Goal: Check status: Check status

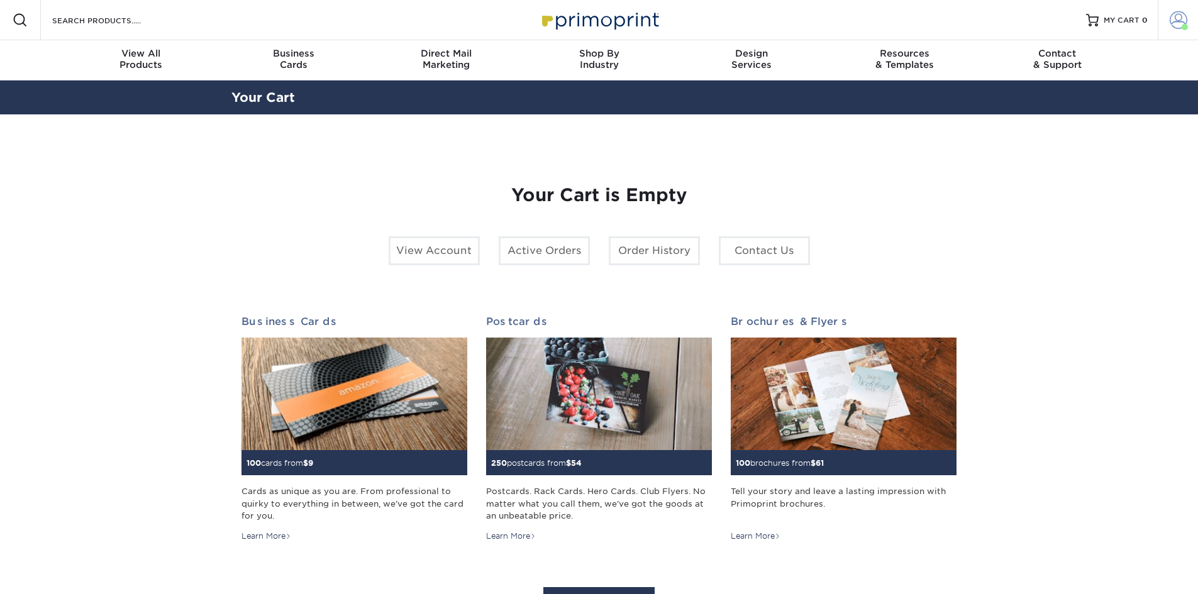
click at [1179, 22] on span at bounding box center [1179, 20] width 18 height 18
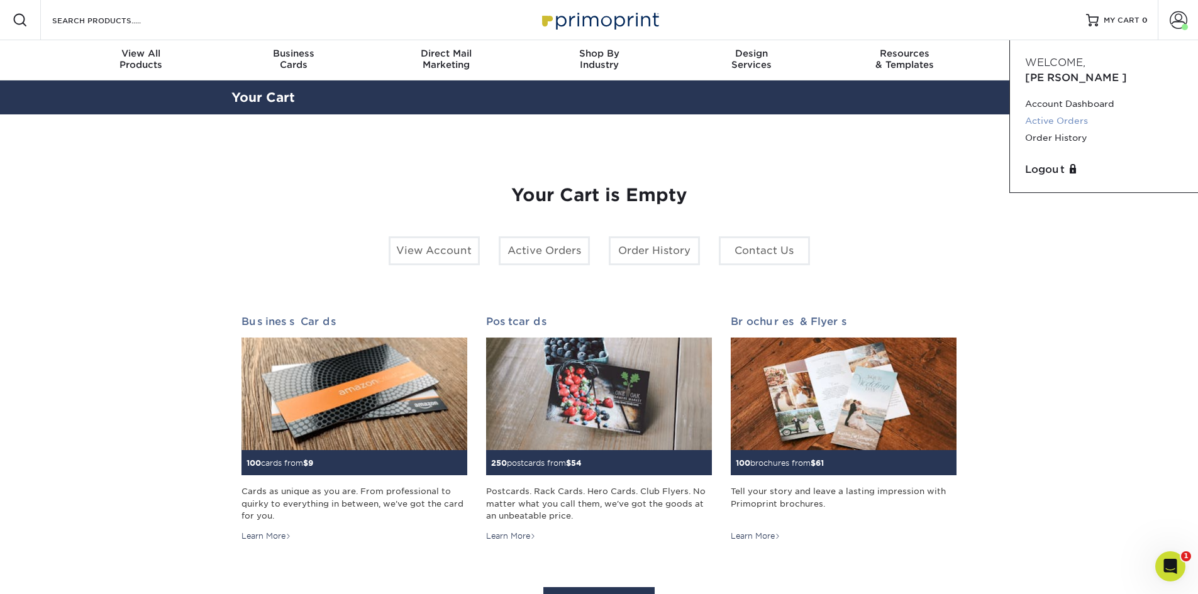
click at [1042, 113] on link "Active Orders" at bounding box center [1104, 121] width 158 height 17
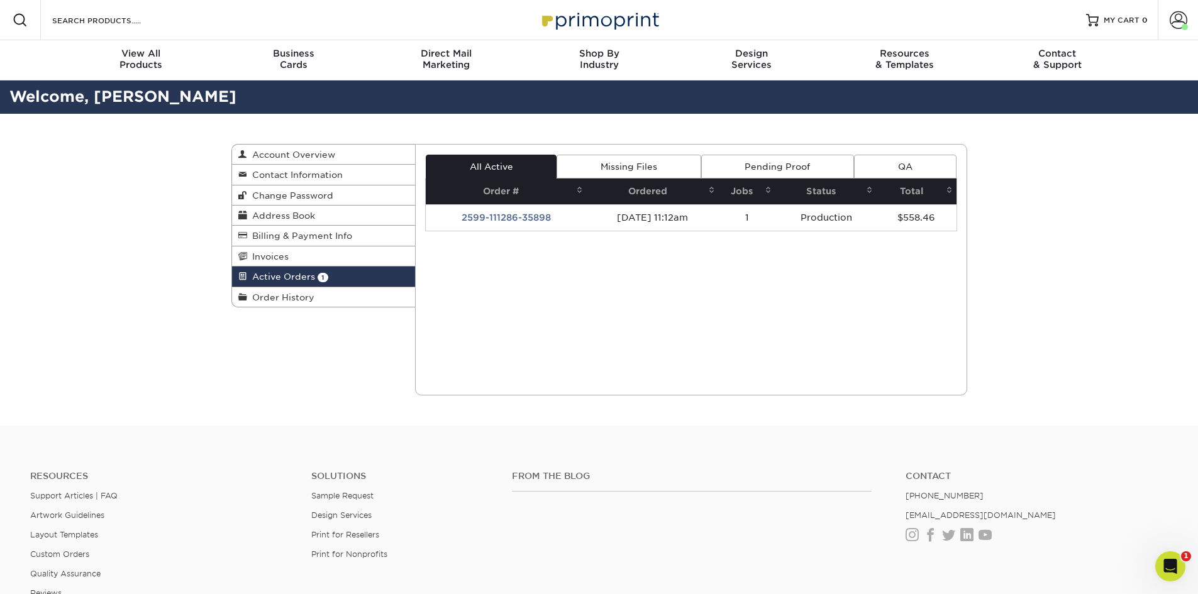
click at [1072, 227] on div "Active Orders Account Overview Contact Information Change Password Address Book…" at bounding box center [599, 270] width 1198 height 312
click at [236, 345] on div "Active Orders Account Overview Contact Information Change Password Address Book…" at bounding box center [599, 270] width 755 height 312
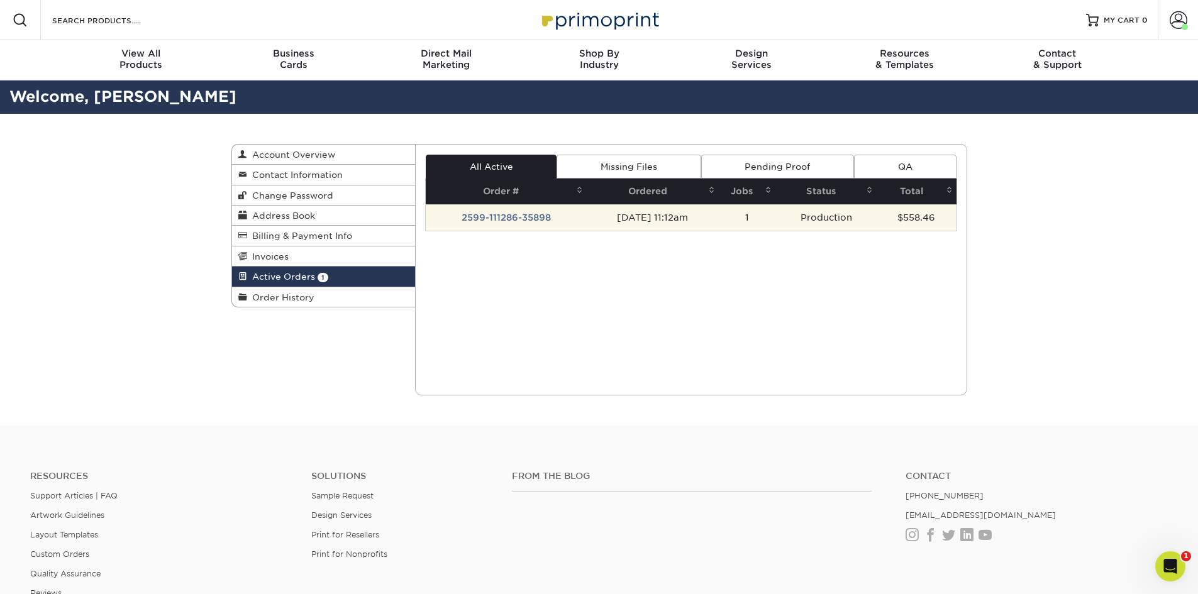
click at [489, 217] on td "2599-111286-35898" at bounding box center [506, 217] width 161 height 26
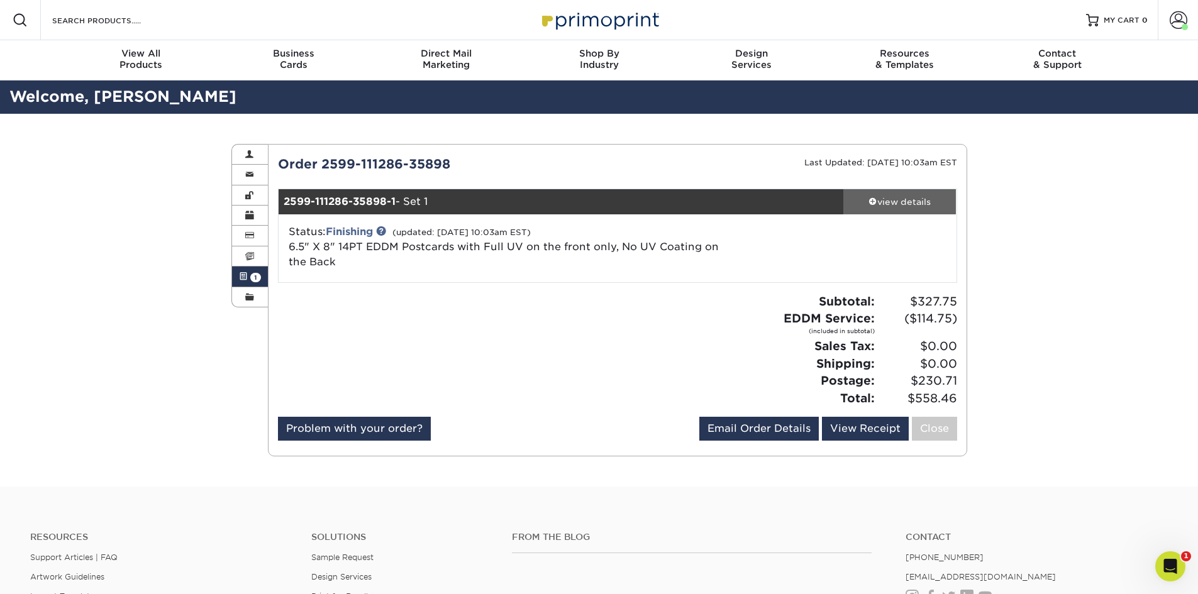
click at [893, 198] on div "view details" at bounding box center [899, 202] width 113 height 13
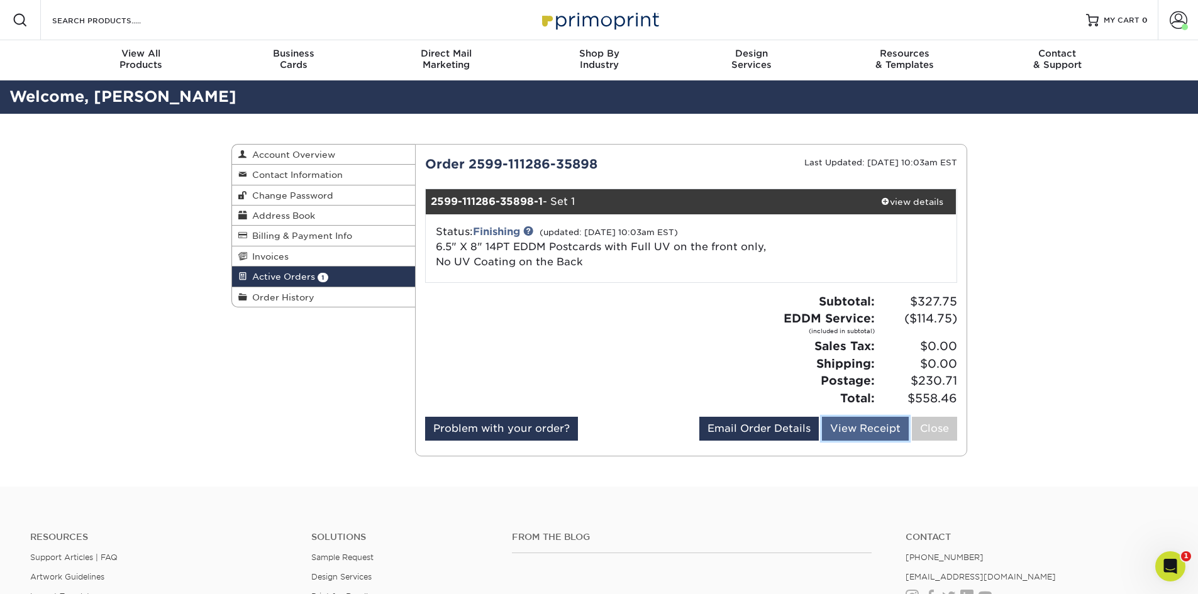
click at [862, 430] on link "View Receipt" at bounding box center [865, 429] width 87 height 24
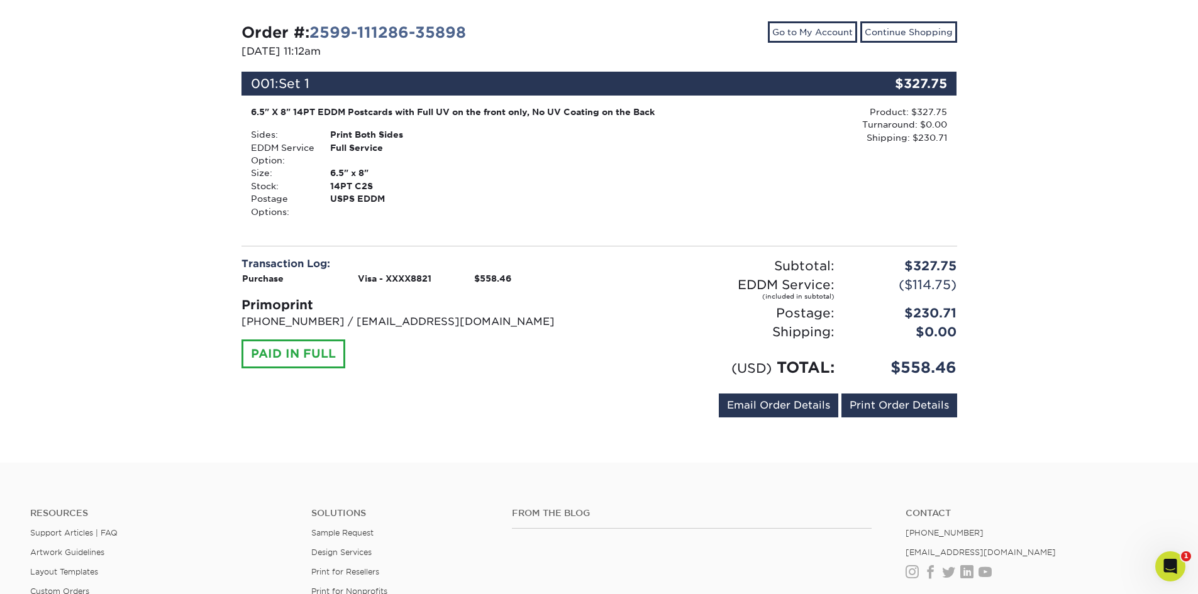
scroll to position [189, 0]
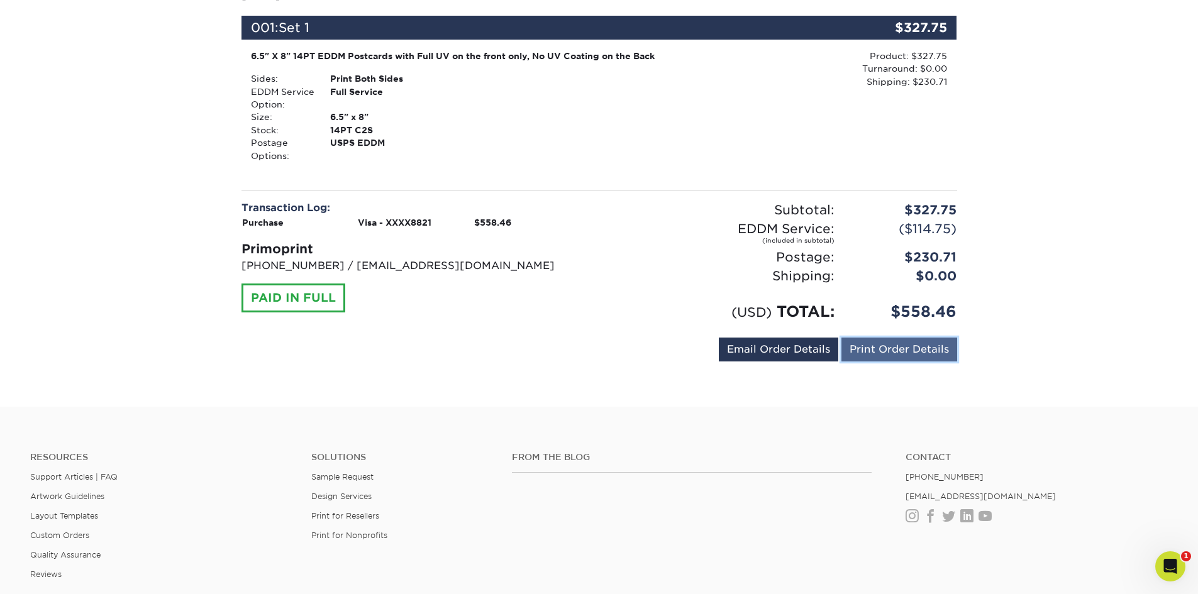
click at [883, 352] on link "Print Order Details" at bounding box center [900, 350] width 116 height 24
